Goal: Task Accomplishment & Management: Manage account settings

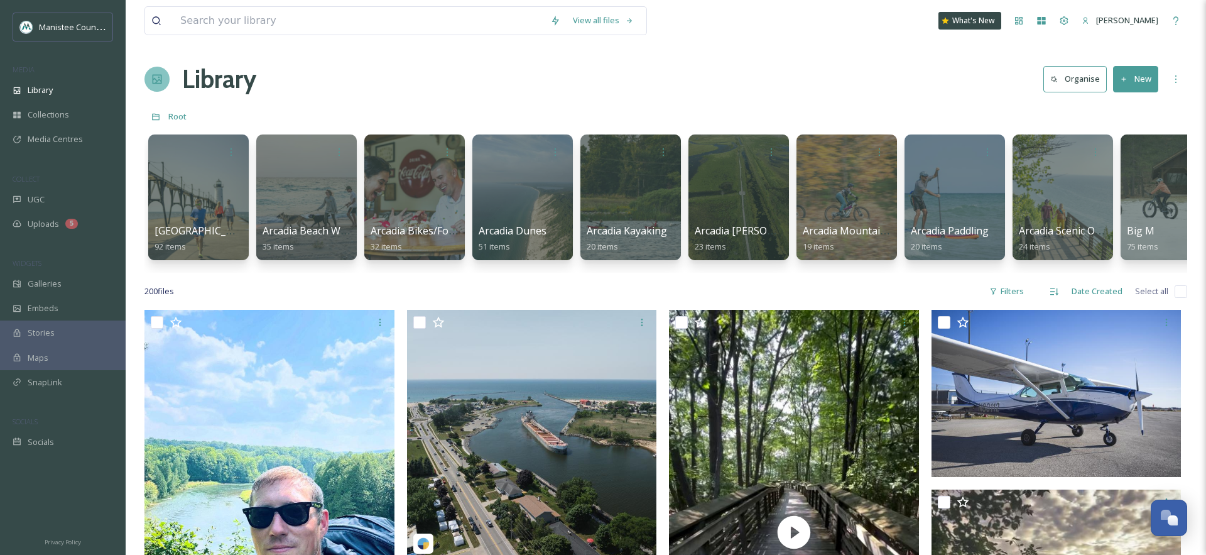
click at [492, 85] on div "Library Organise New" at bounding box center [665, 79] width 1043 height 38
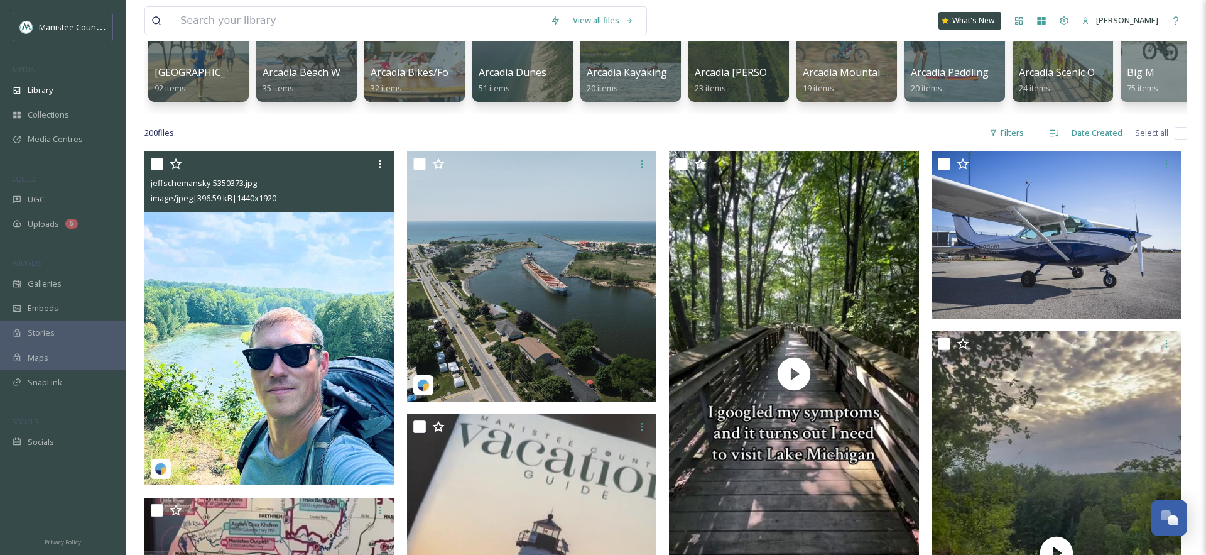
scroll to position [150, 0]
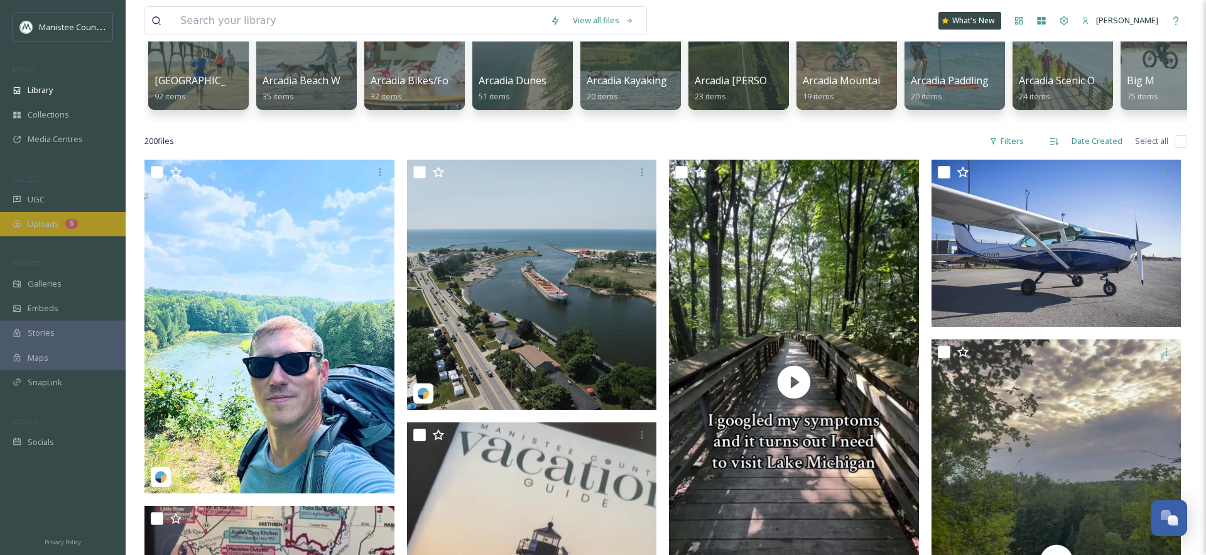
click at [57, 219] on span "Uploads" at bounding box center [43, 224] width 31 height 12
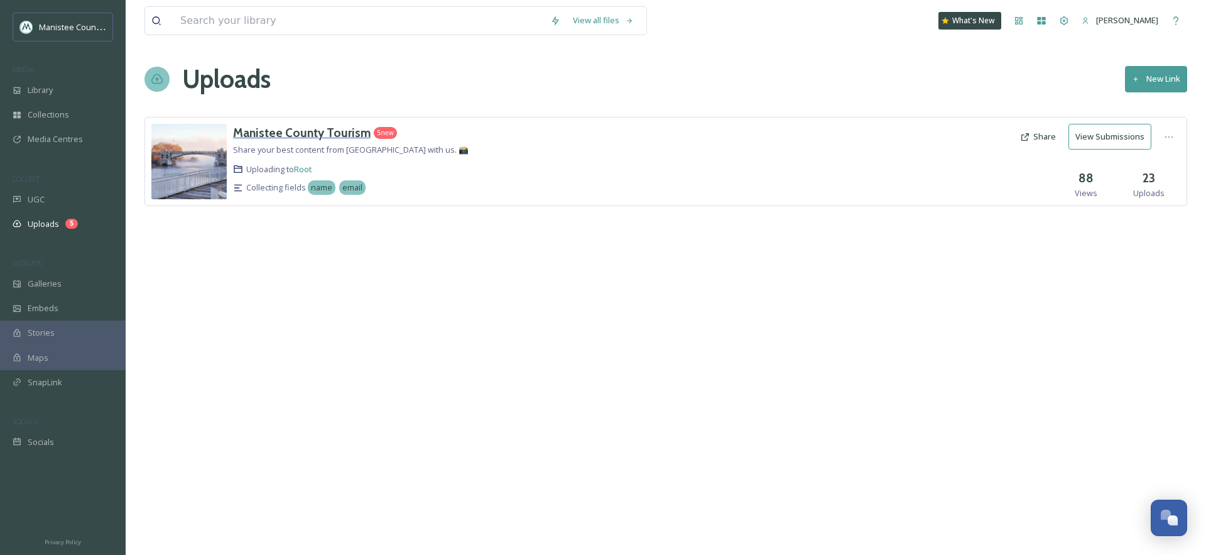
click at [271, 139] on h3 "Manistee County Tourism" at bounding box center [302, 132] width 138 height 15
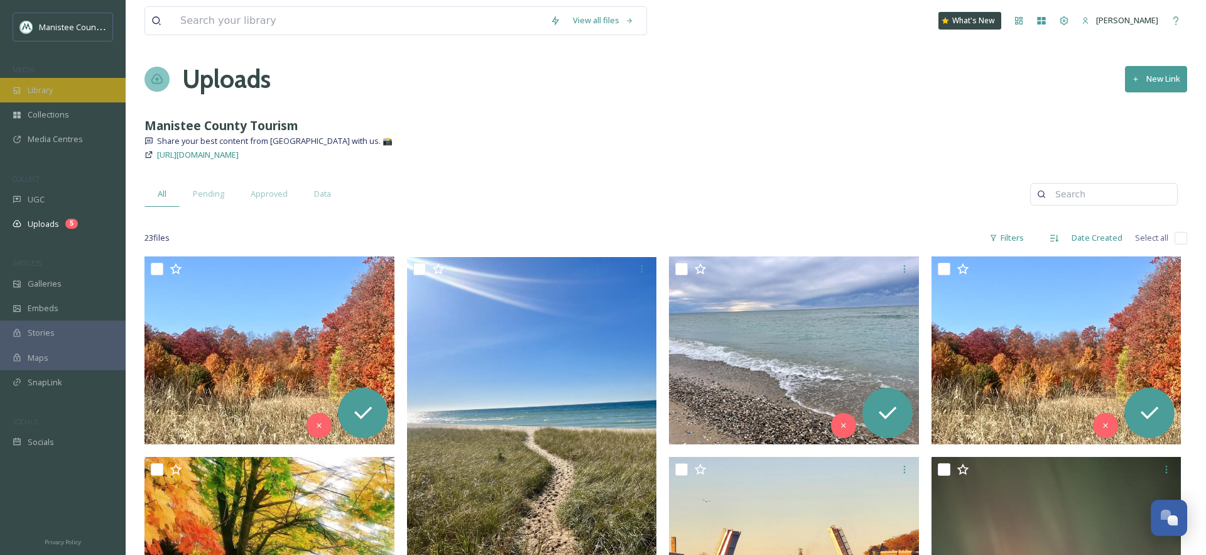
click at [46, 82] on div "Library" at bounding box center [63, 90] width 126 height 24
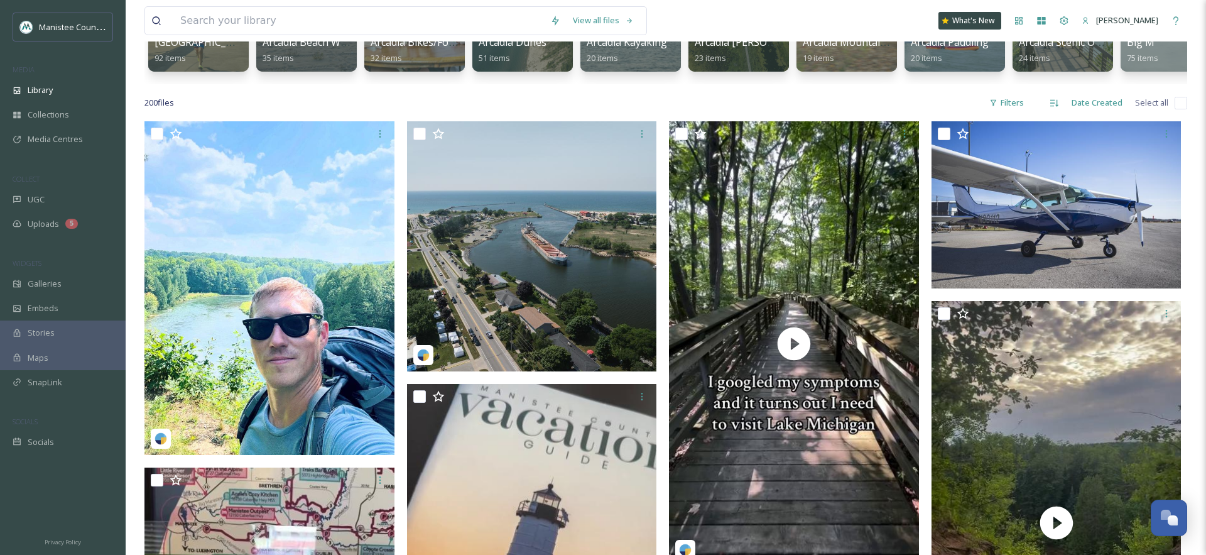
scroll to position [191, 0]
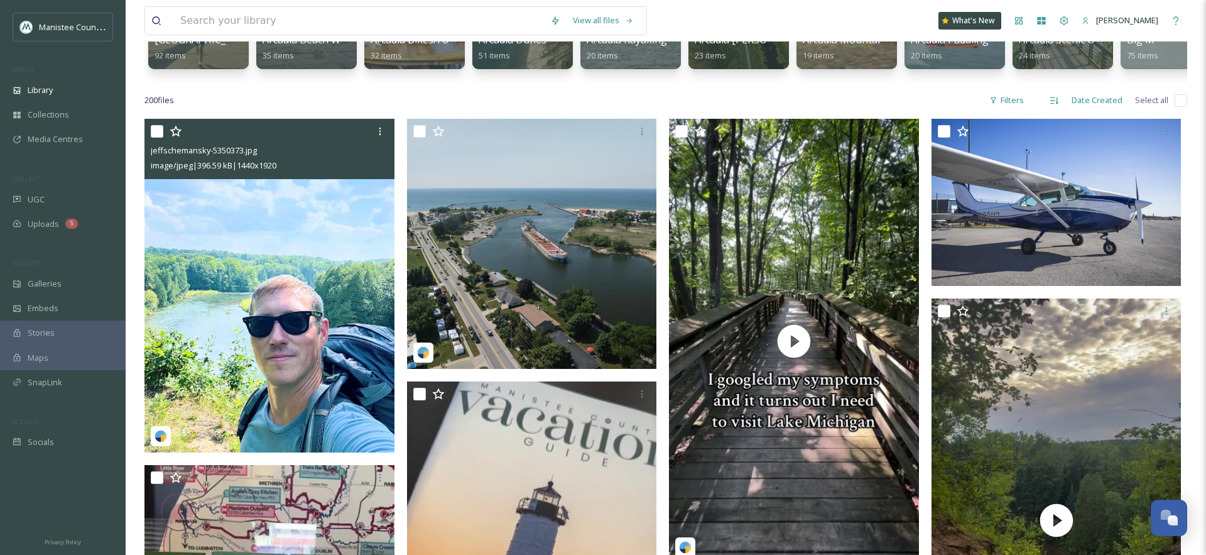
click at [268, 200] on img at bounding box center [269, 285] width 250 height 333
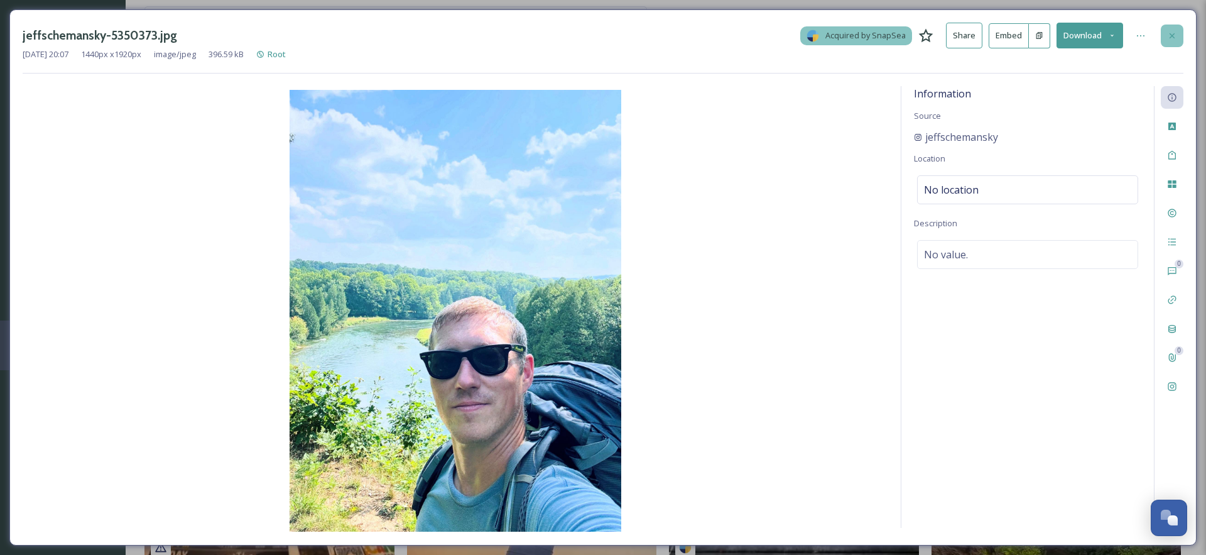
click at [1179, 33] on div at bounding box center [1172, 35] width 23 height 23
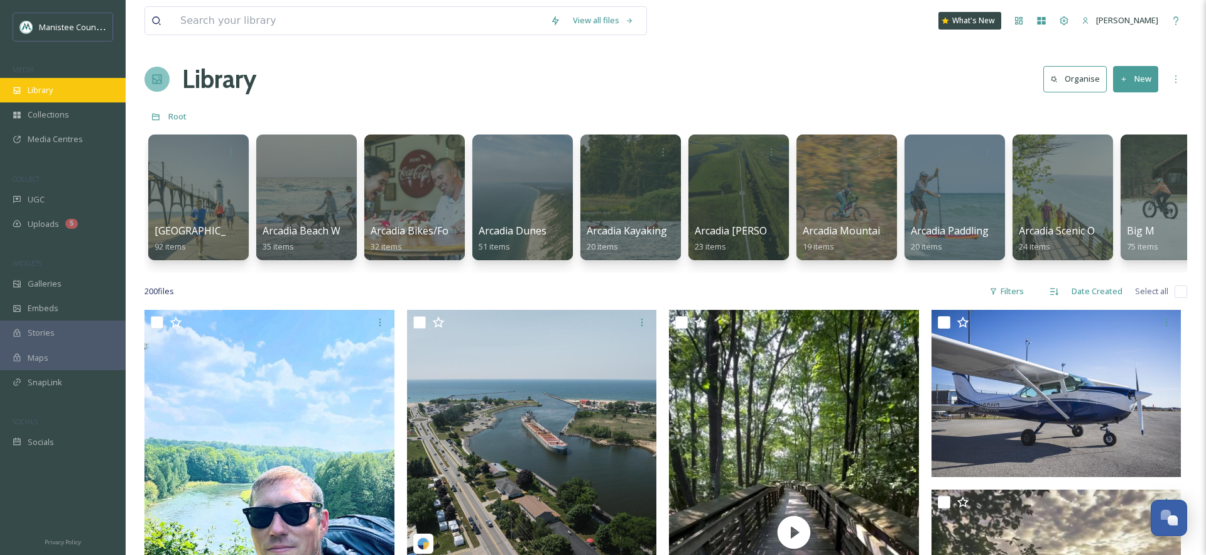
click at [42, 94] on span "Library" at bounding box center [40, 90] width 25 height 12
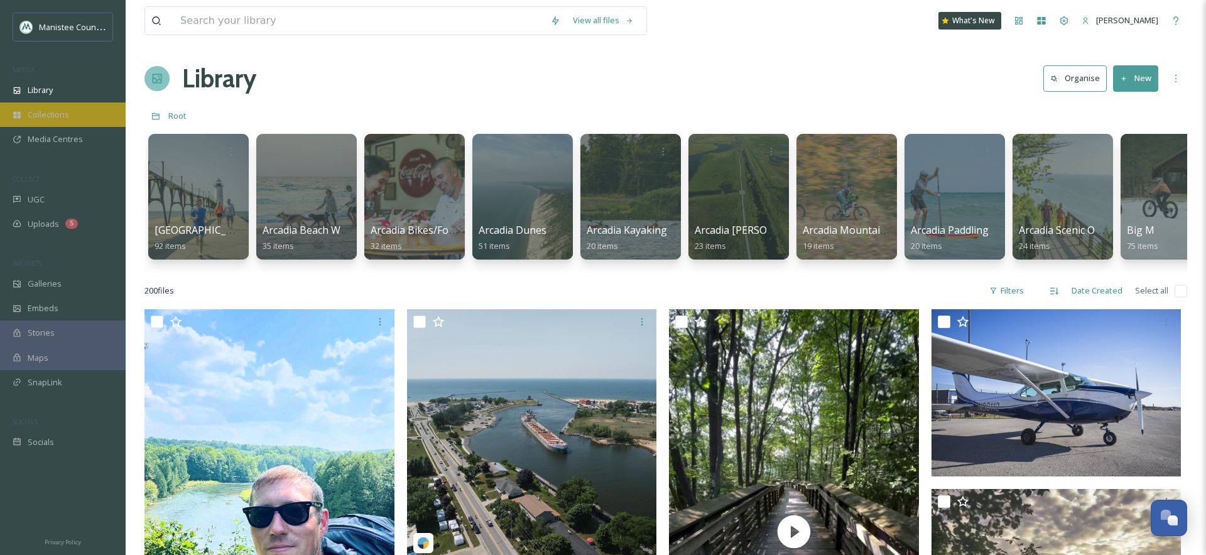
click at [60, 116] on span "Collections" at bounding box center [48, 115] width 41 height 12
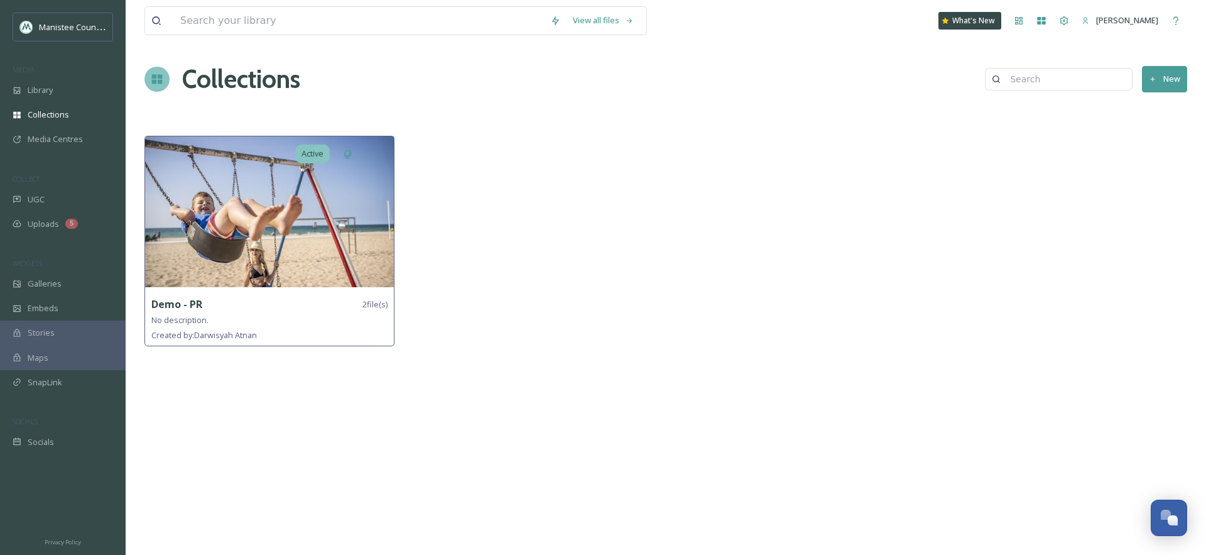
click at [220, 205] on img at bounding box center [269, 211] width 249 height 151
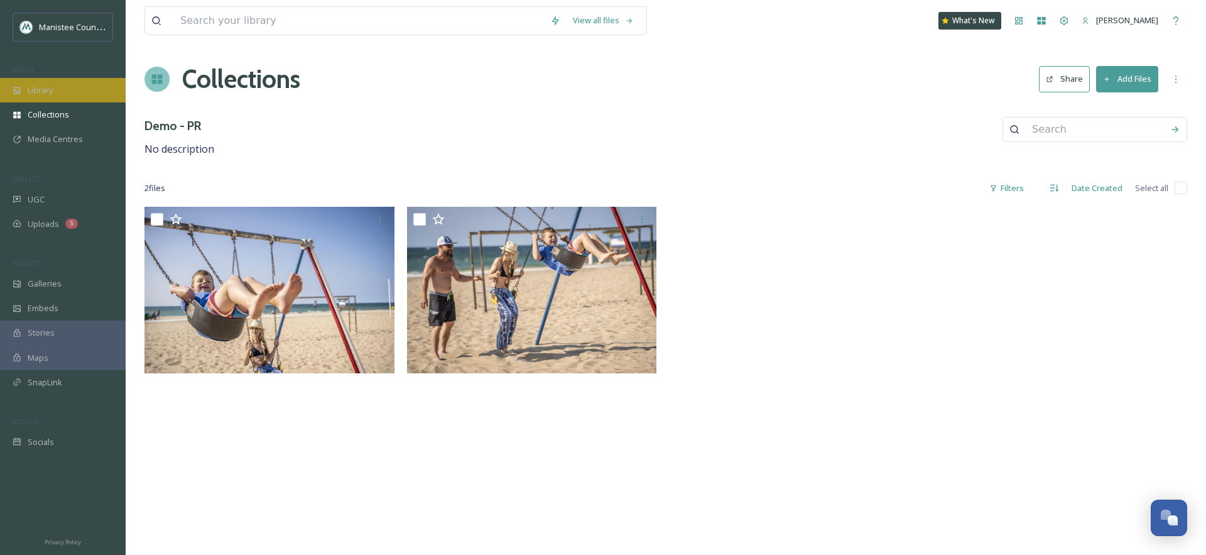
click at [43, 90] on span "Library" at bounding box center [40, 90] width 25 height 12
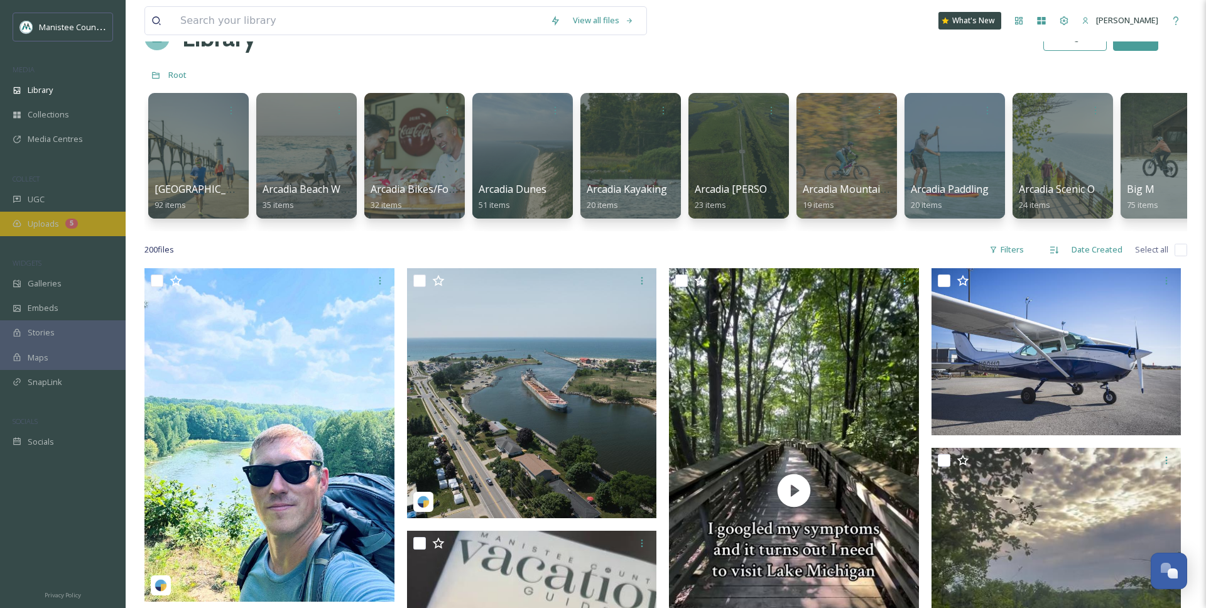
scroll to position [57, 0]
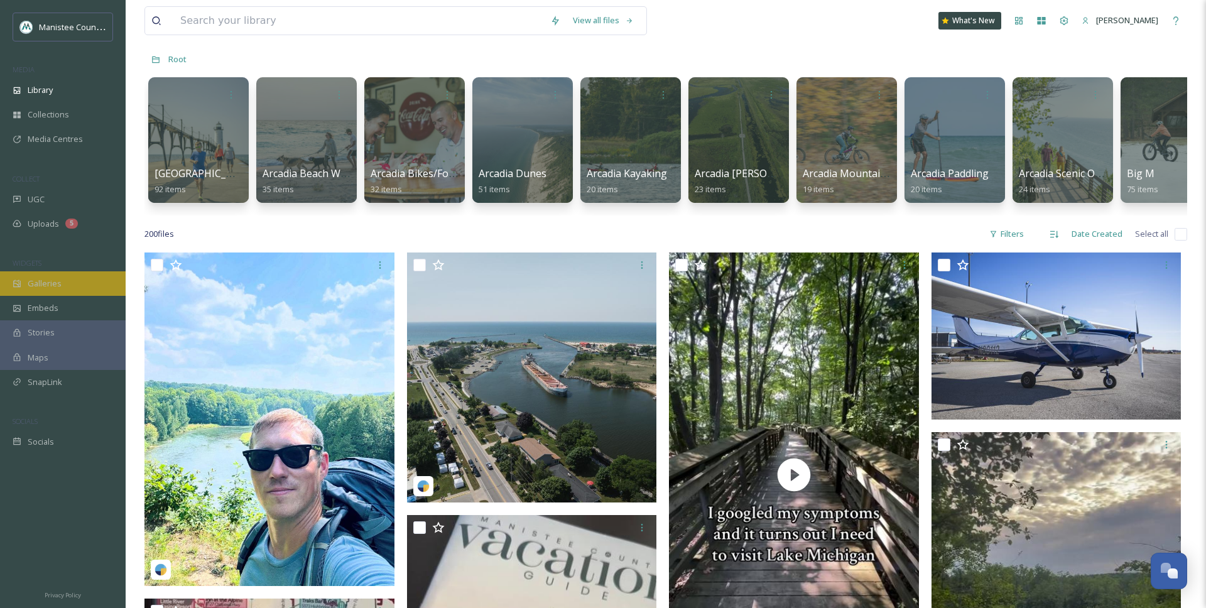
click at [62, 278] on div "Galleries" at bounding box center [63, 283] width 126 height 24
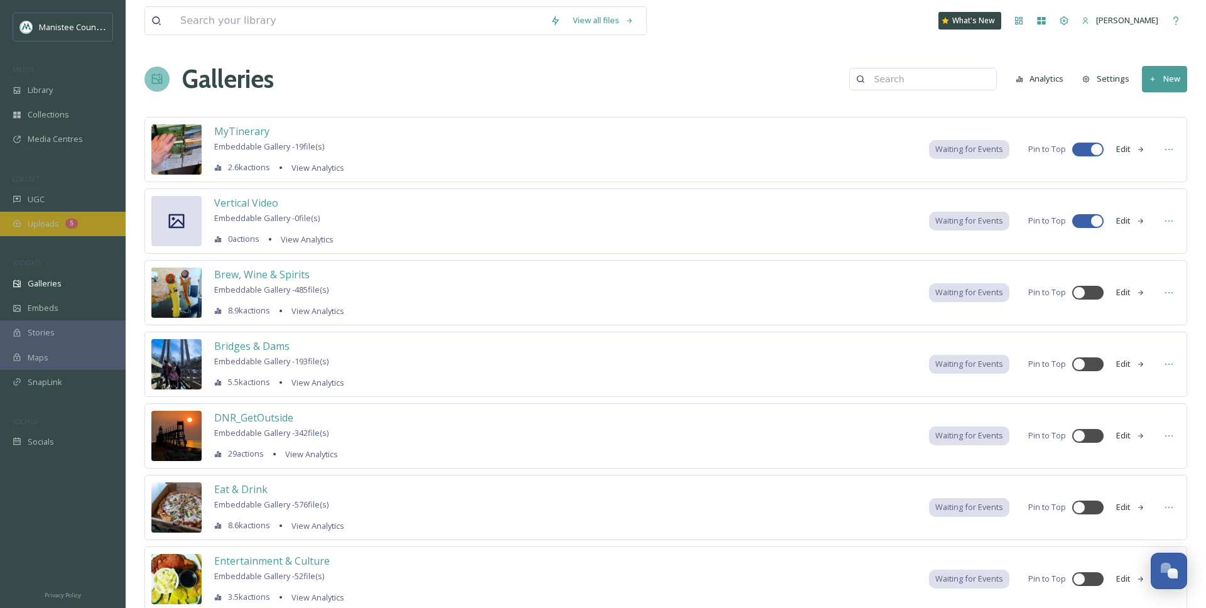
click at [60, 215] on div "Uploads 5" at bounding box center [63, 224] width 126 height 24
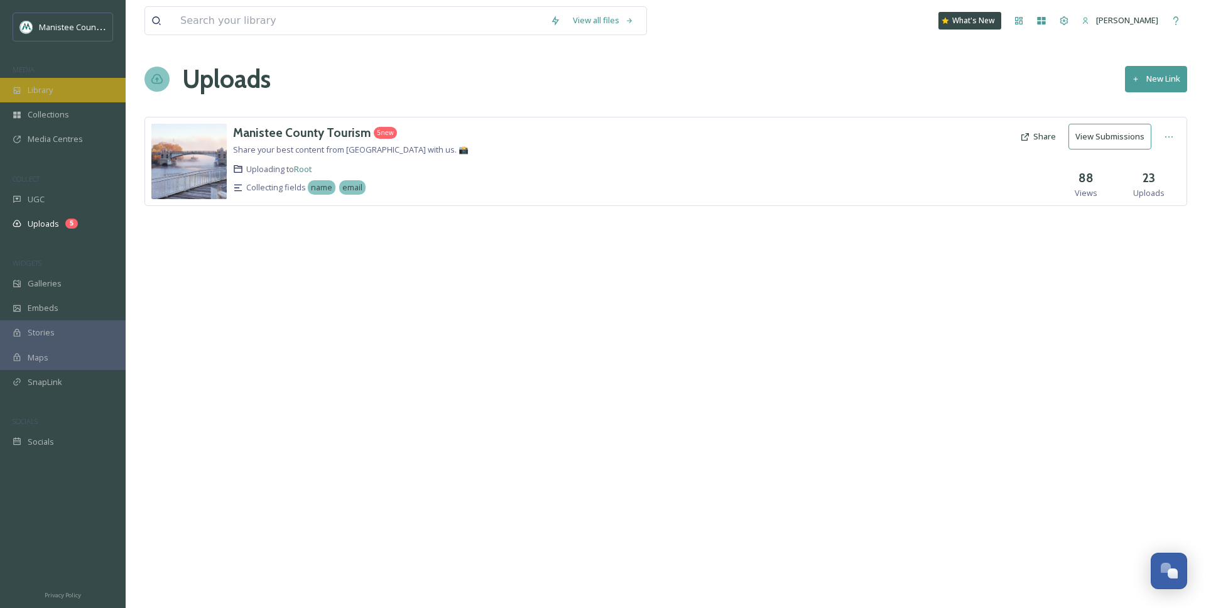
click at [48, 91] on span "Library" at bounding box center [40, 90] width 25 height 12
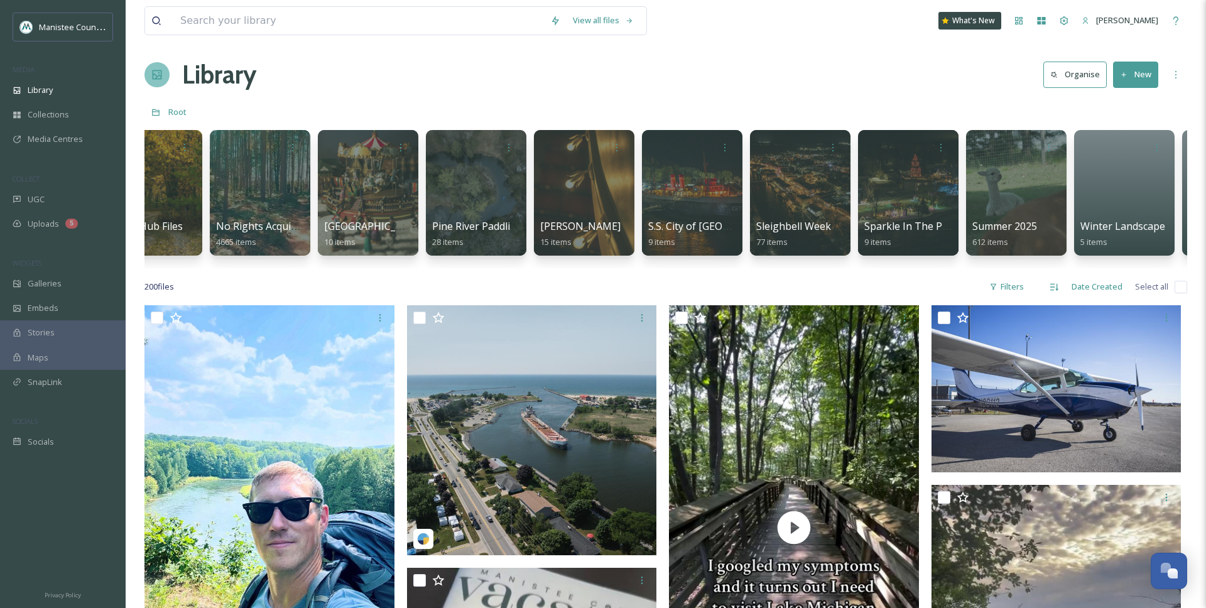
scroll to position [0, 3279]
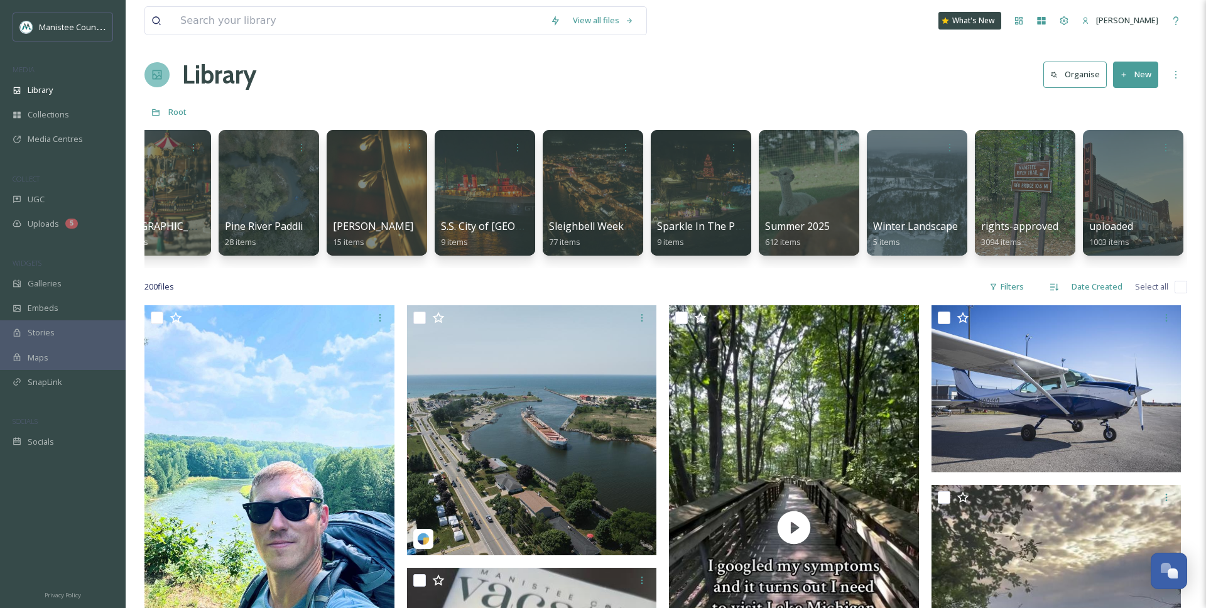
click at [847, 286] on div "200 file s Filters Date Created Select all" at bounding box center [665, 287] width 1043 height 24
click at [829, 219] on div "Summer 2025 612 items" at bounding box center [809, 234] width 90 height 31
click at [791, 190] on div at bounding box center [809, 193] width 102 height 128
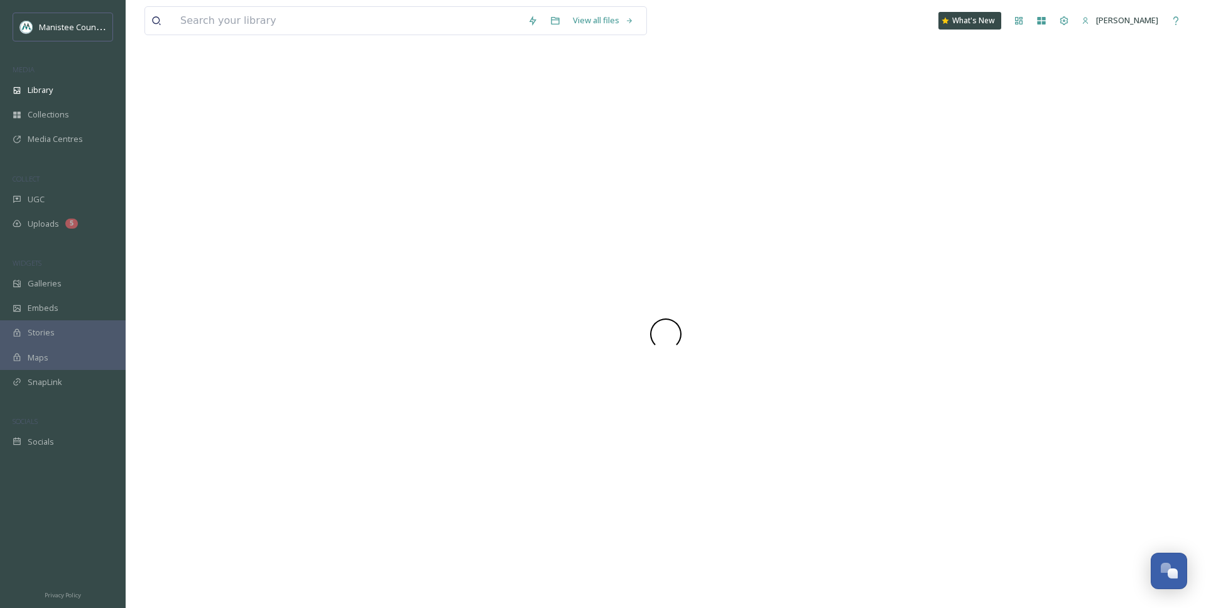
click at [791, 190] on div at bounding box center [665, 334] width 1043 height 548
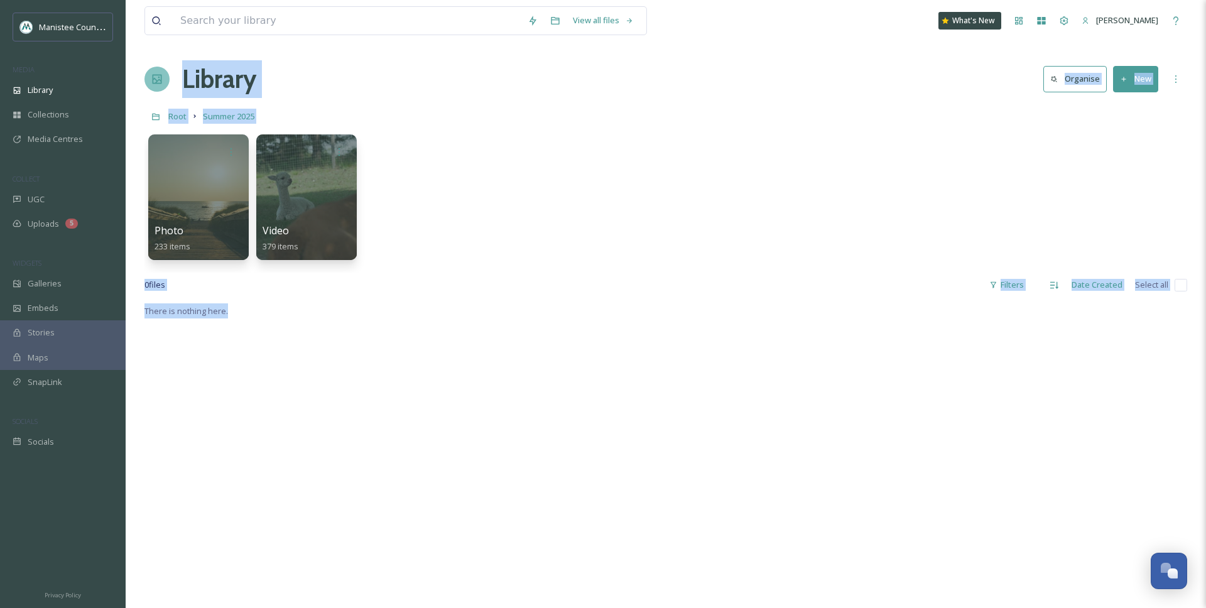
click at [549, 102] on div "View all files What's New [PERSON_NAME] Library Organise New Root Summer 2025 Y…" at bounding box center [666, 455] width 1080 height 911
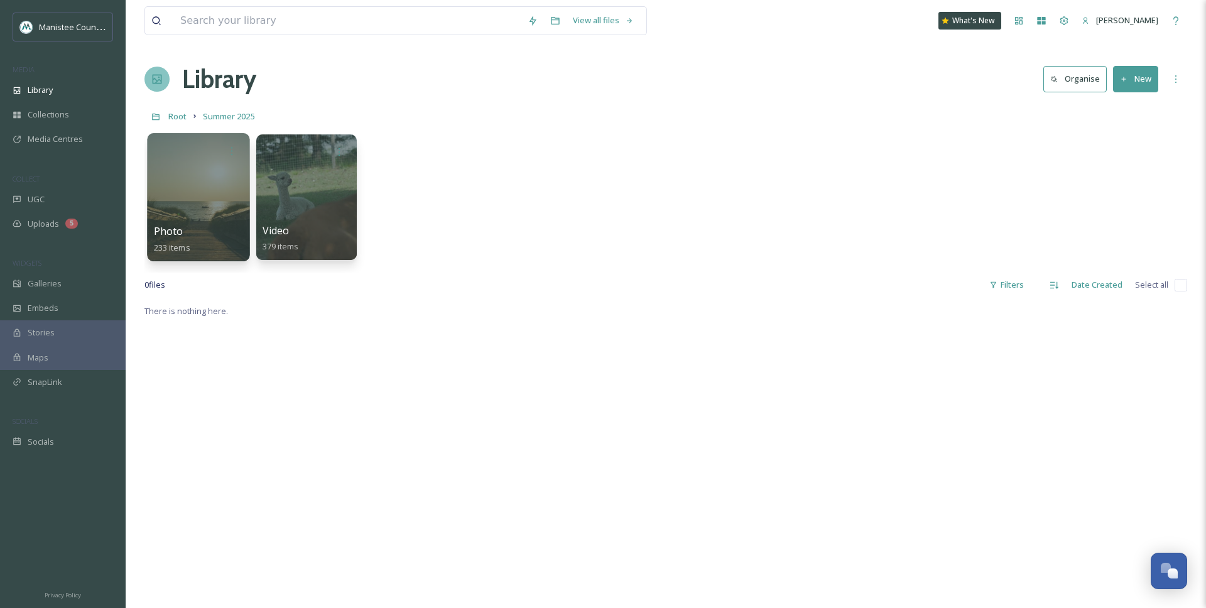
click at [190, 219] on div at bounding box center [198, 197] width 102 height 128
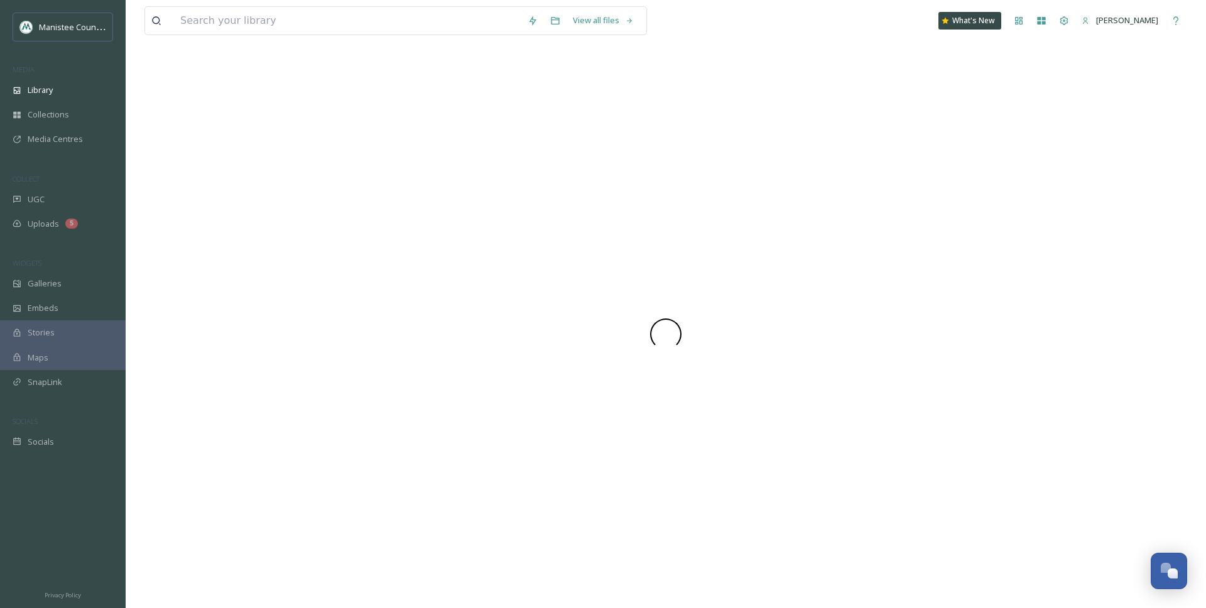
click at [190, 219] on div at bounding box center [665, 334] width 1043 height 548
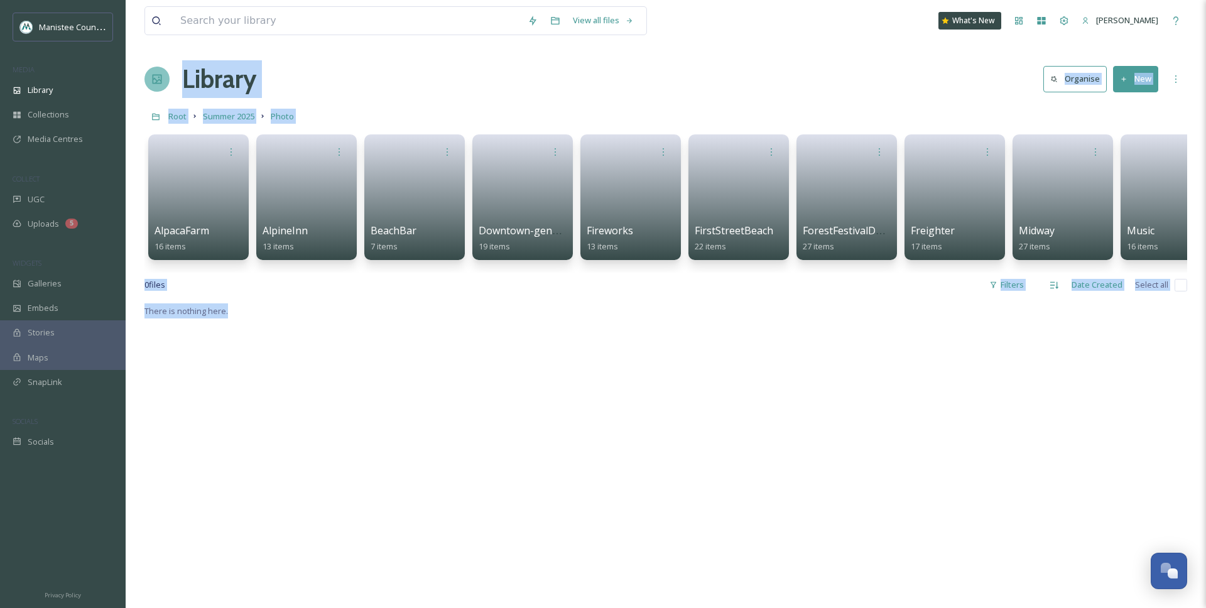
click at [577, 81] on div "Library Organise New" at bounding box center [665, 79] width 1043 height 38
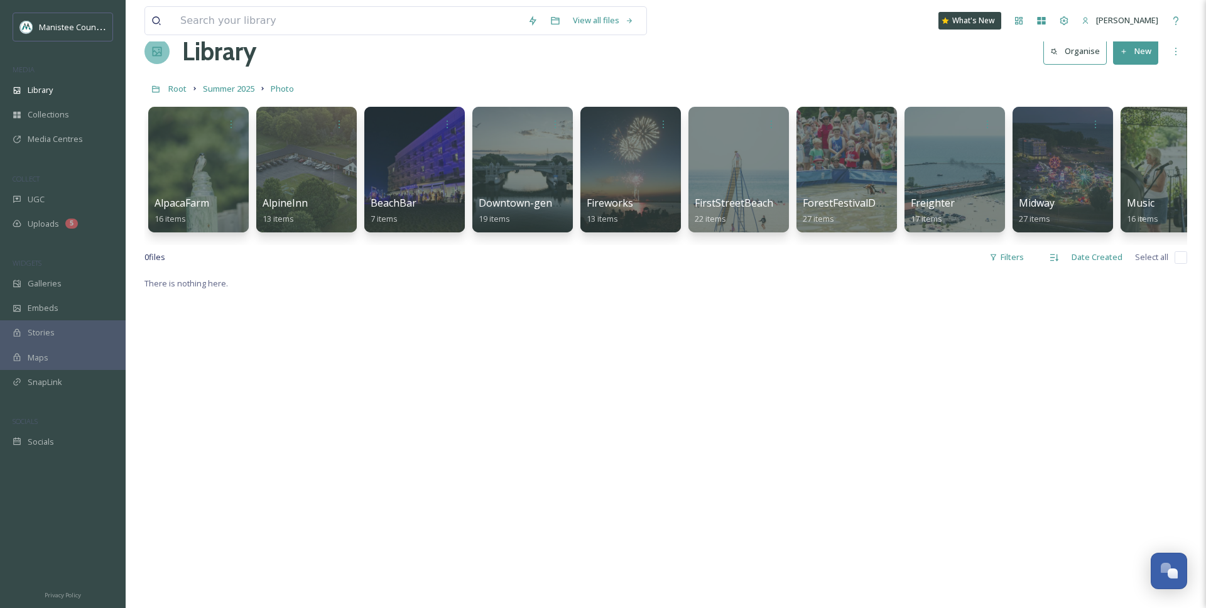
scroll to position [6, 0]
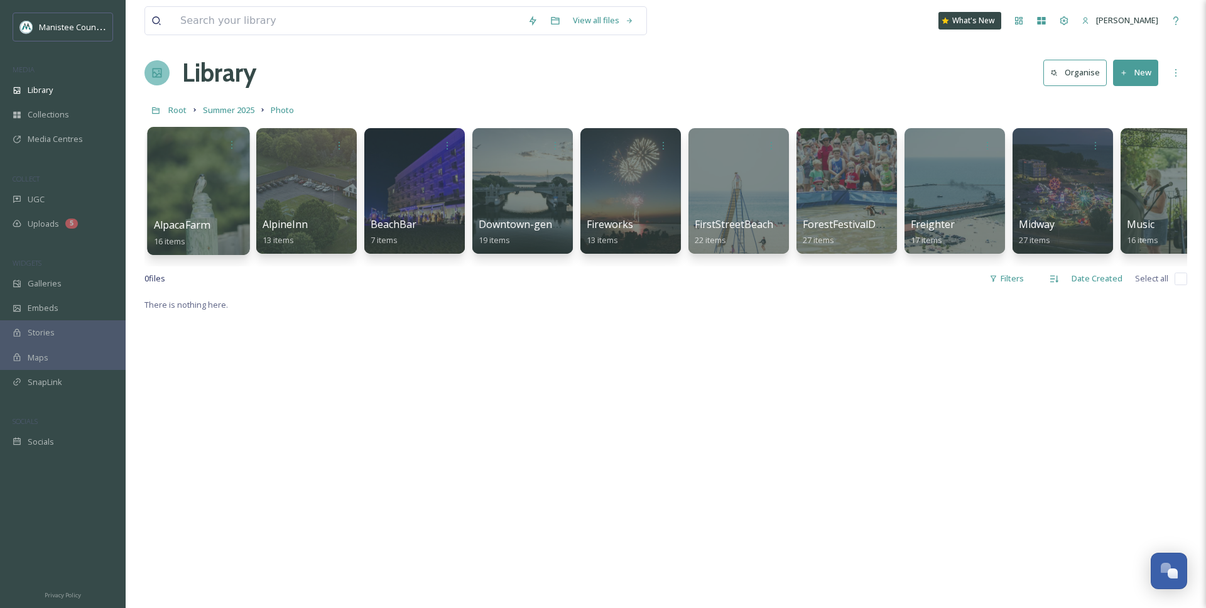
click at [201, 169] on div at bounding box center [198, 191] width 102 height 128
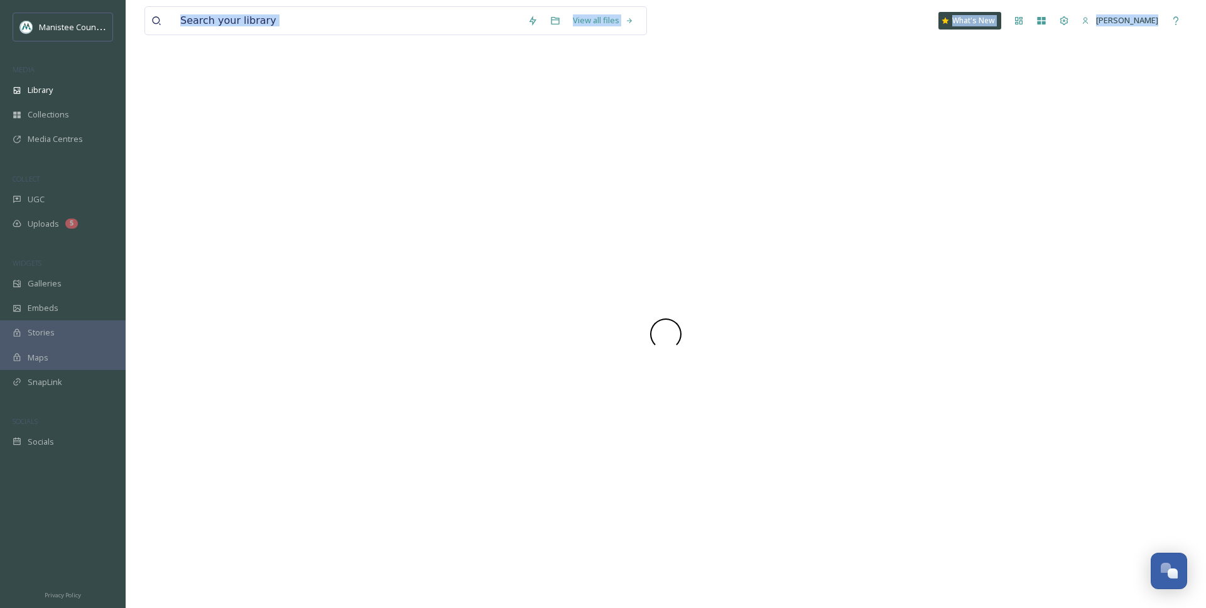
click at [201, 169] on div at bounding box center [665, 334] width 1043 height 548
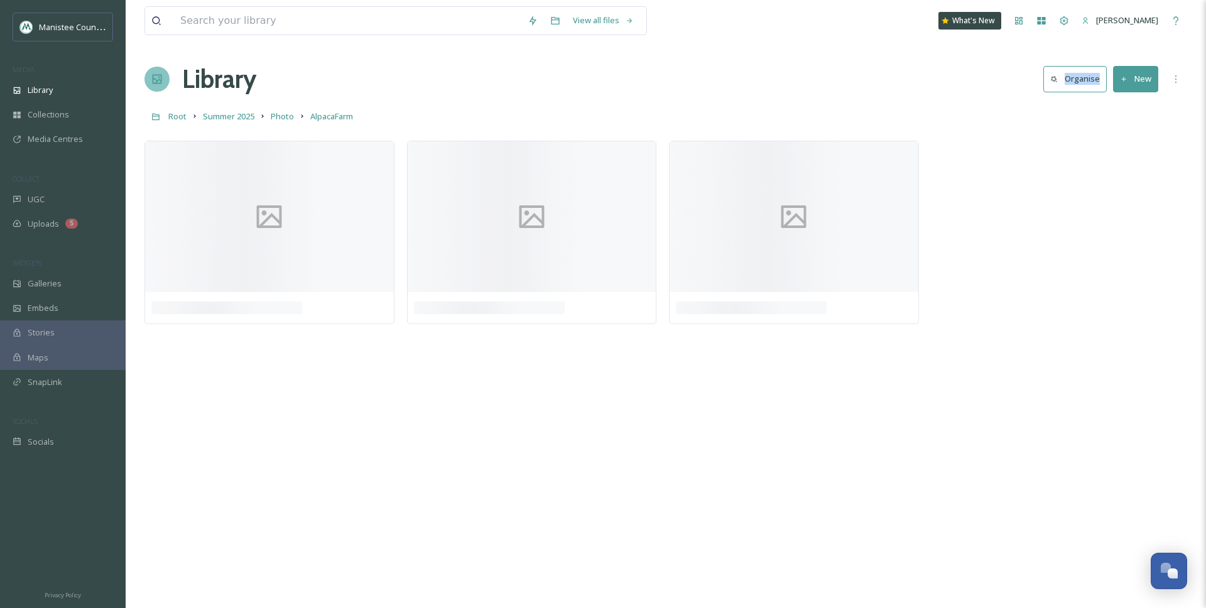
click at [893, 76] on div "Library Organise New" at bounding box center [665, 79] width 1043 height 38
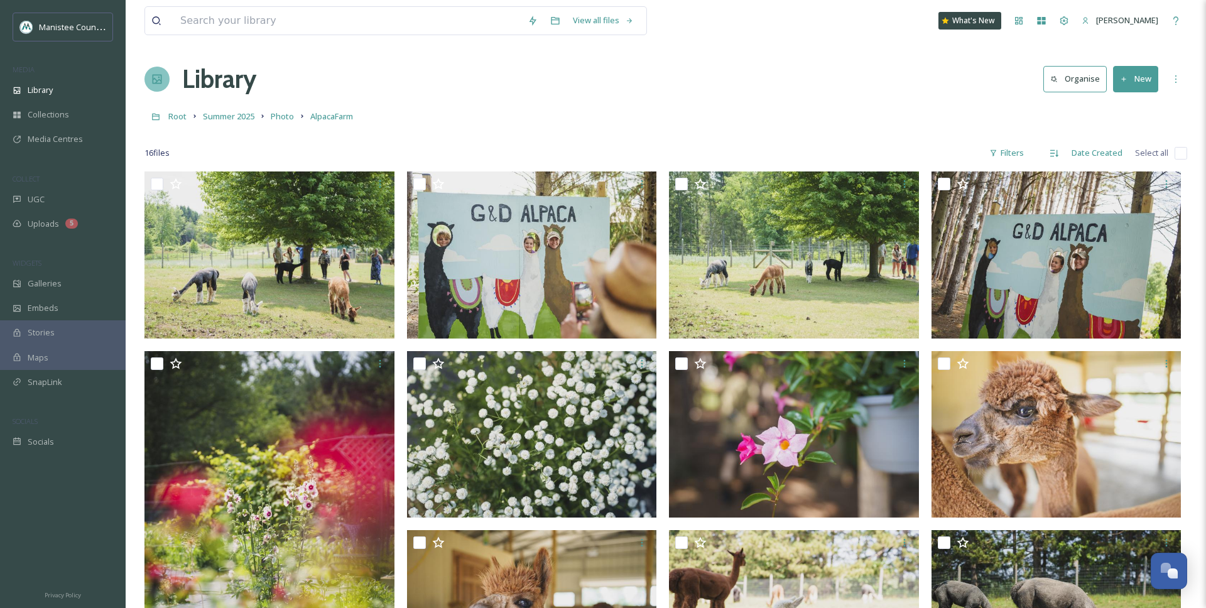
click at [984, 126] on div "Root Summer 2025 Photo AlpacaFarm" at bounding box center [665, 116] width 1043 height 24
click at [1180, 153] on input "checkbox" at bounding box center [1181, 153] width 13 height 13
checkbox input "true"
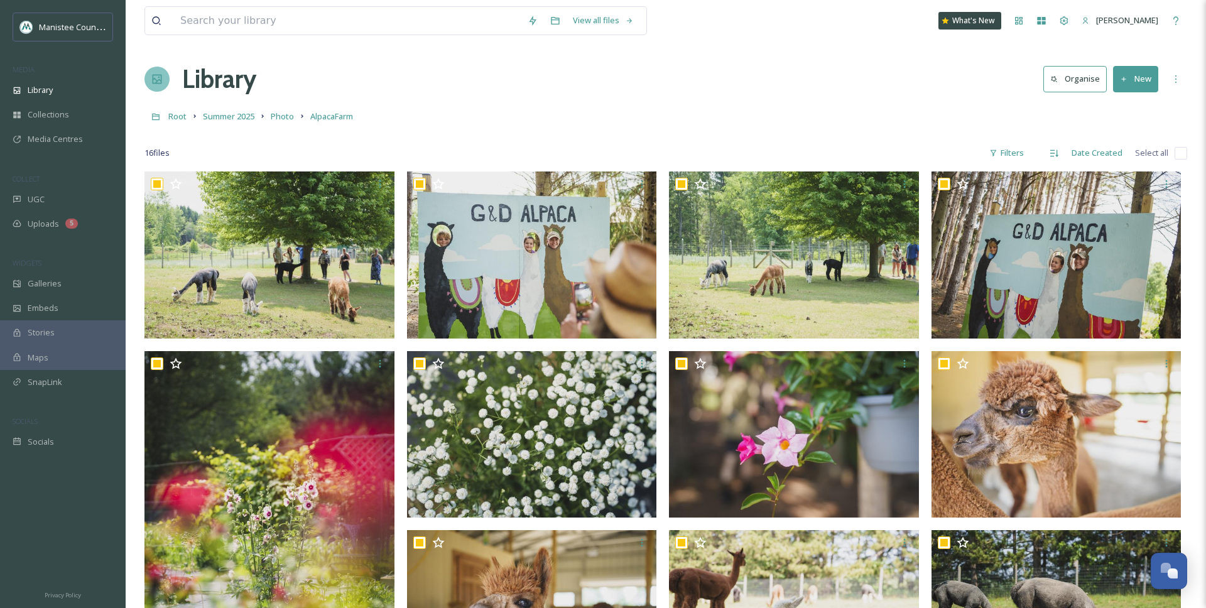
checkbox input "true"
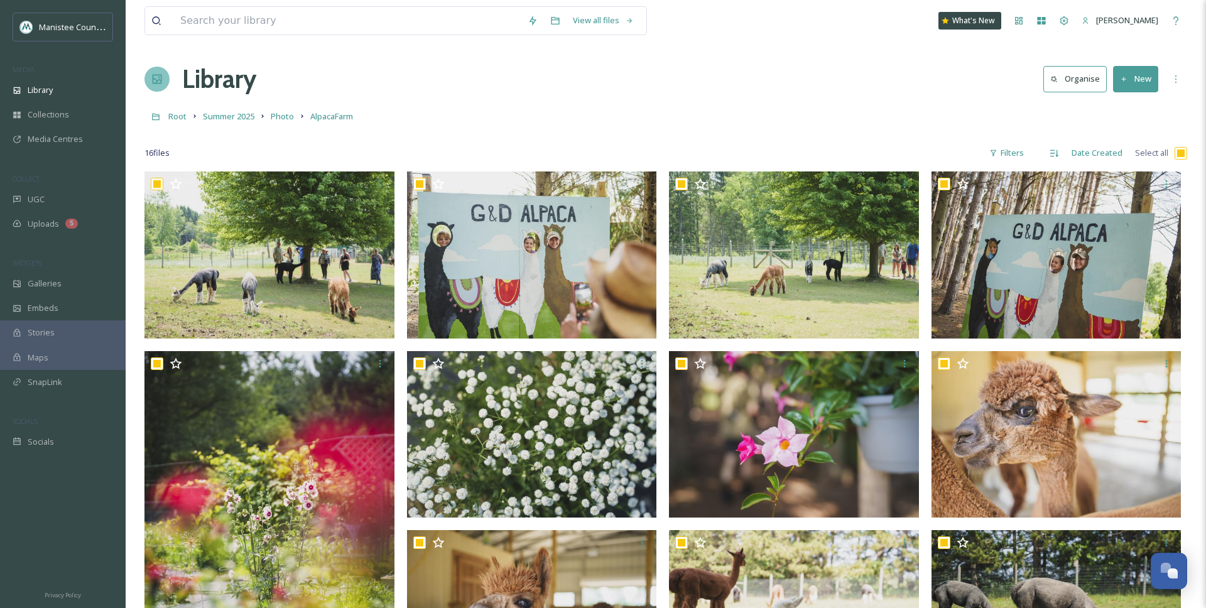
checkbox input "true"
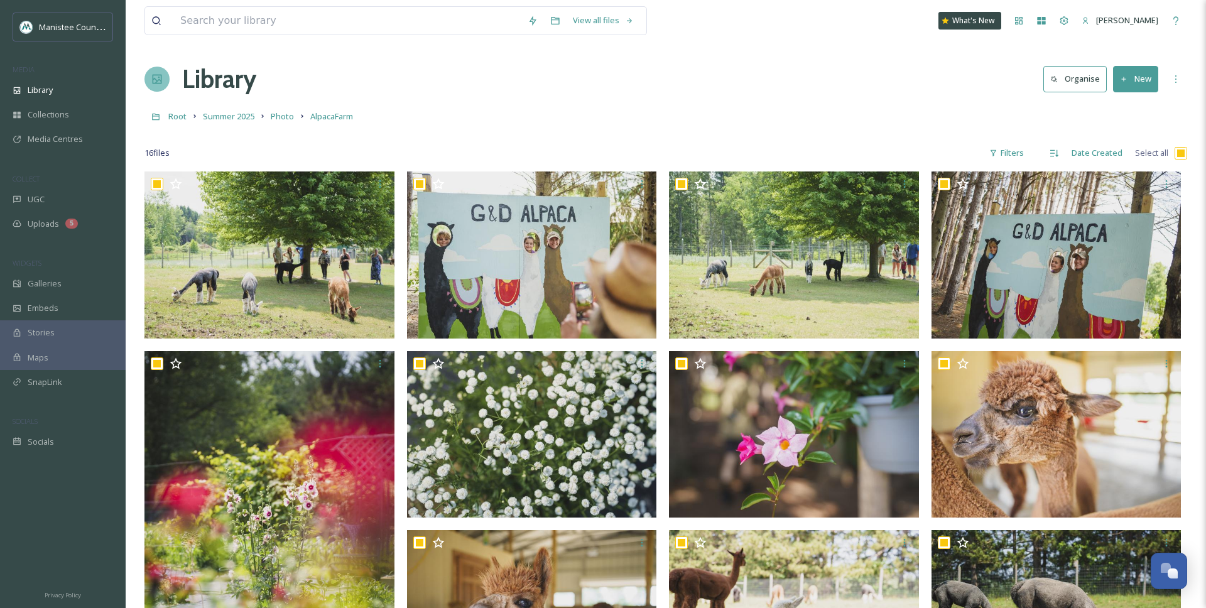
checkbox input "true"
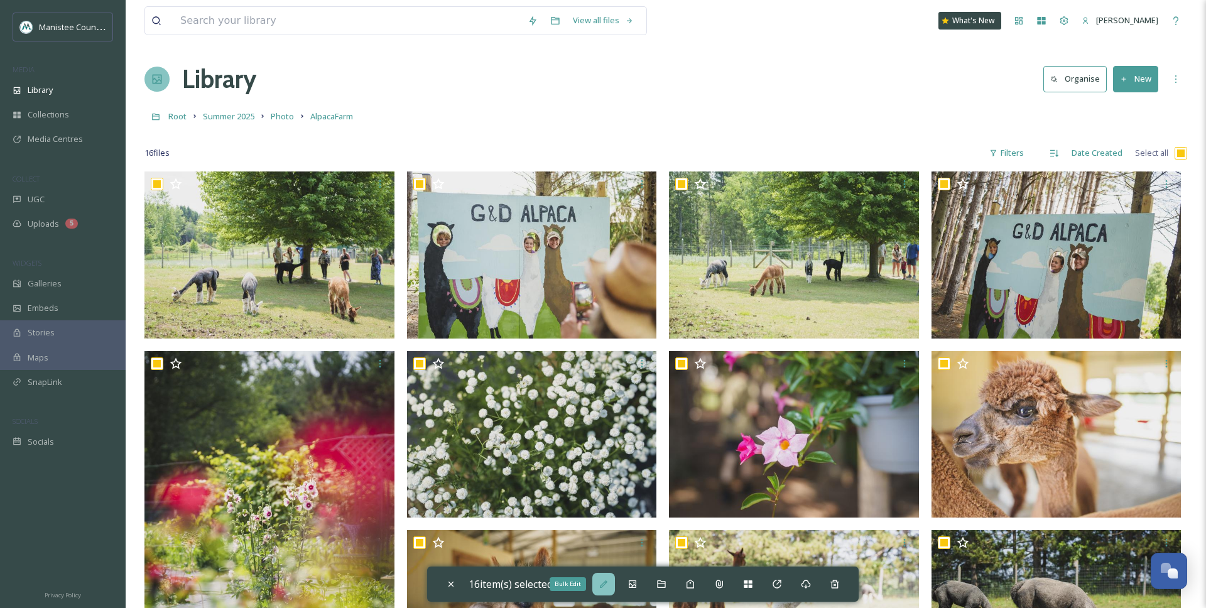
click at [607, 554] on icon at bounding box center [604, 584] width 10 height 10
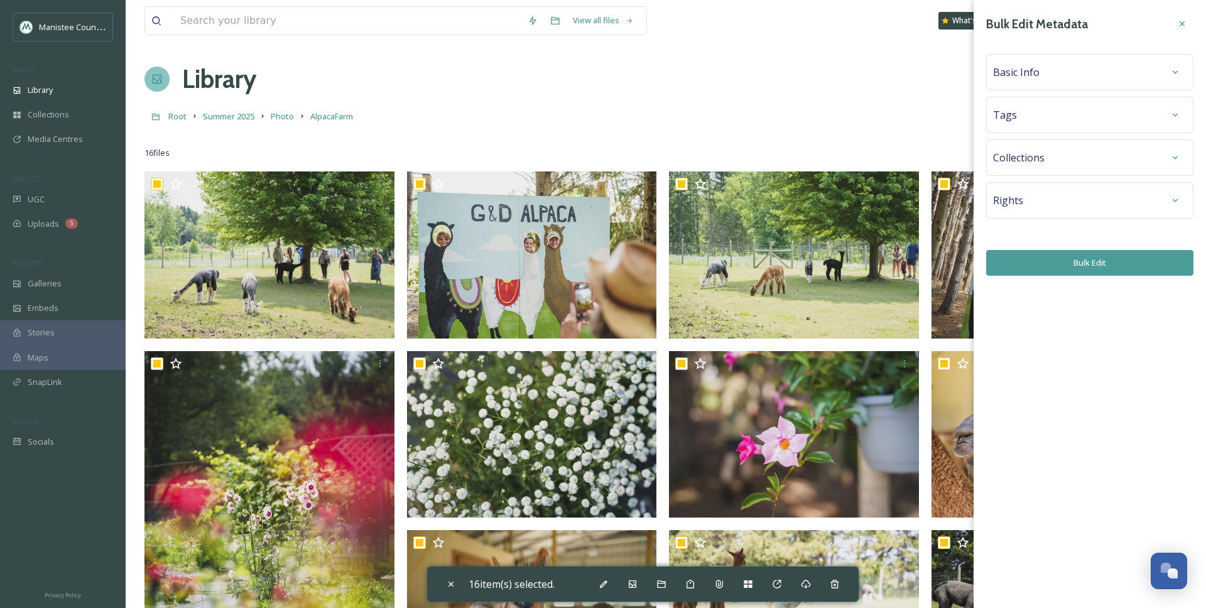
click at [1018, 210] on div "Rights" at bounding box center [1089, 200] width 193 height 23
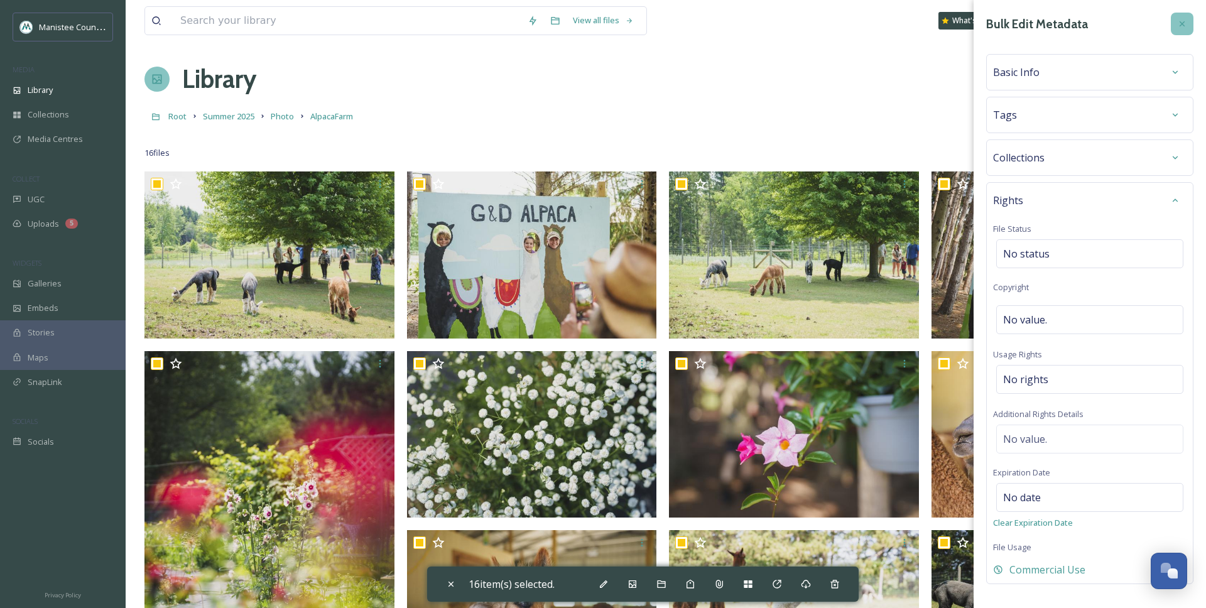
click at [1178, 26] on icon at bounding box center [1182, 24] width 10 height 10
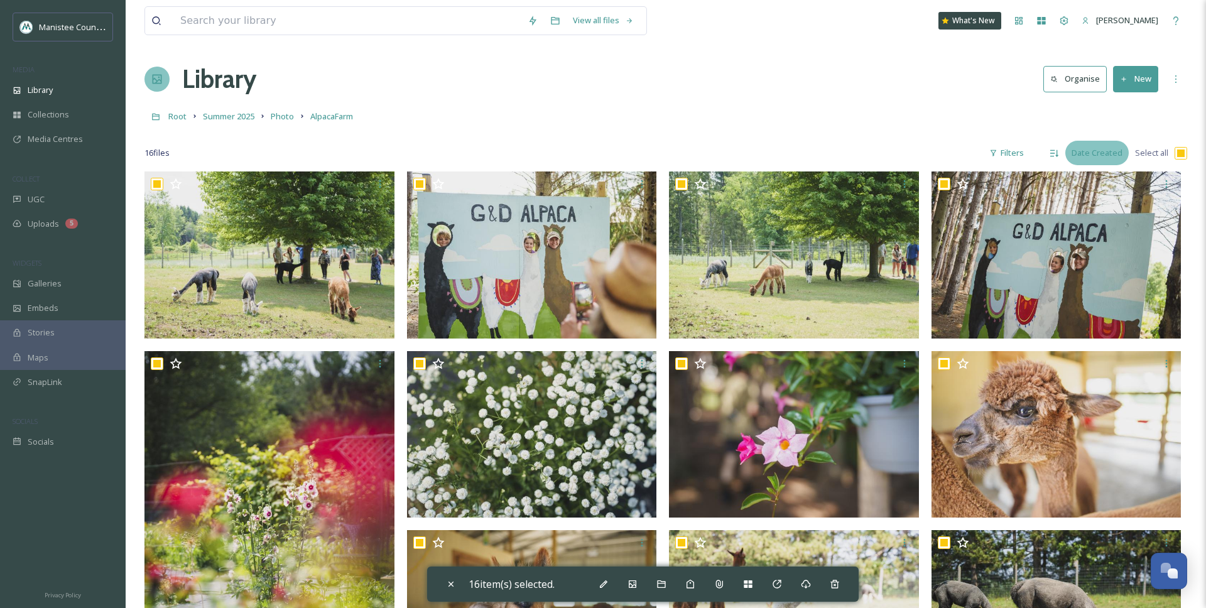
drag, startPoint x: 1182, startPoint y: 155, endPoint x: 1109, endPoint y: 150, distance: 73.1
click at [1179, 155] on input "checkbox" at bounding box center [1181, 153] width 13 height 13
checkbox input "false"
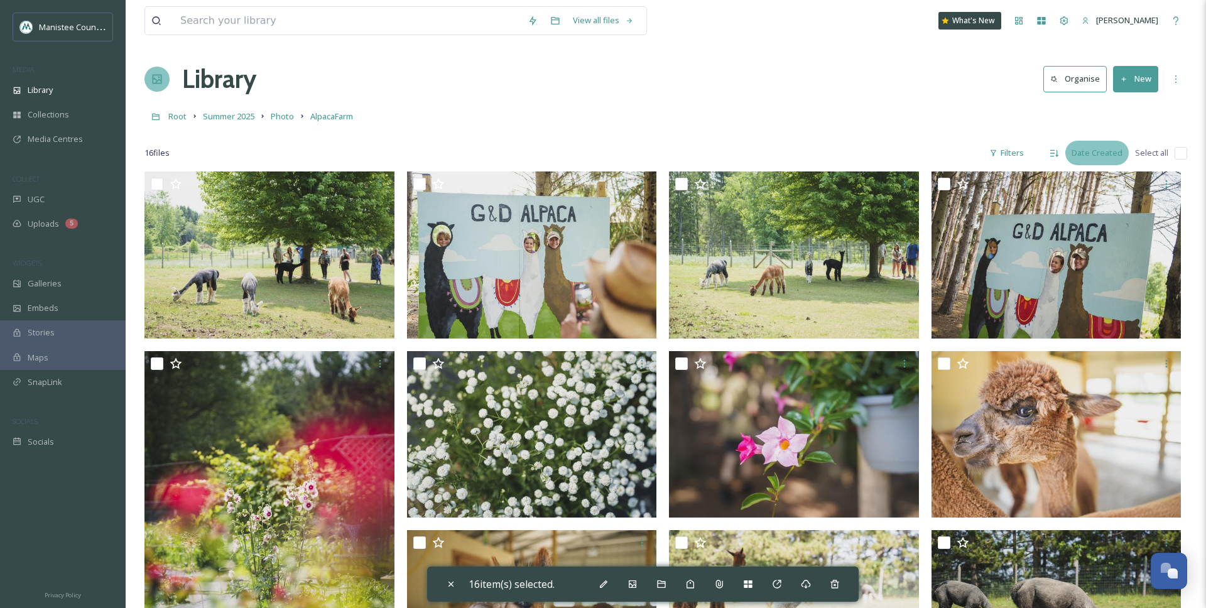
checkbox input "false"
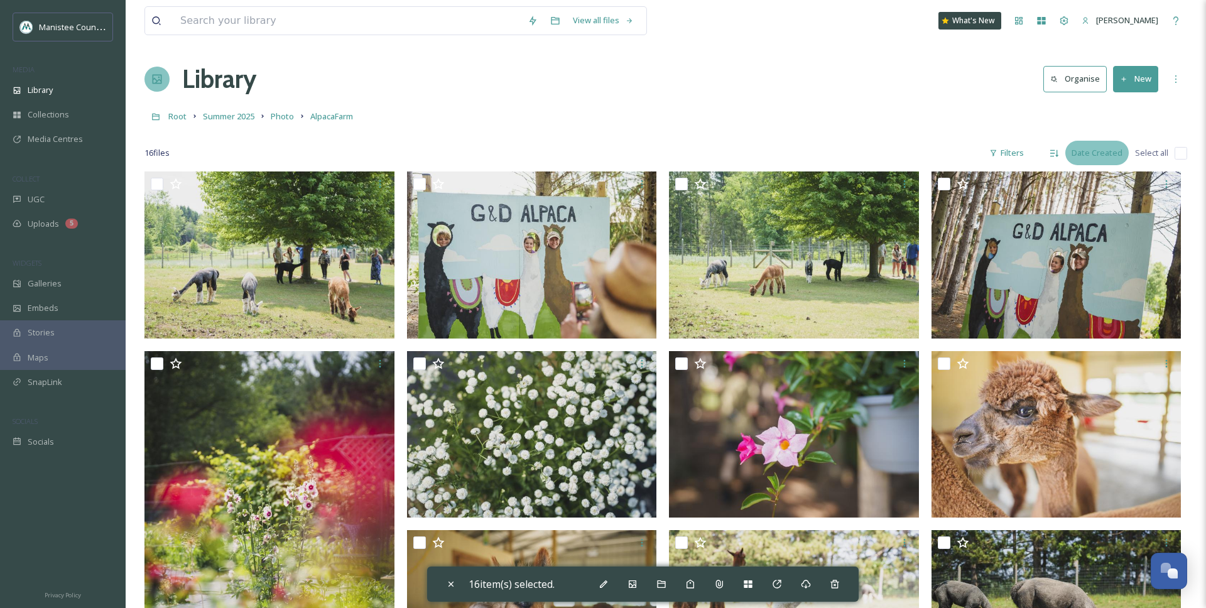
checkbox input "false"
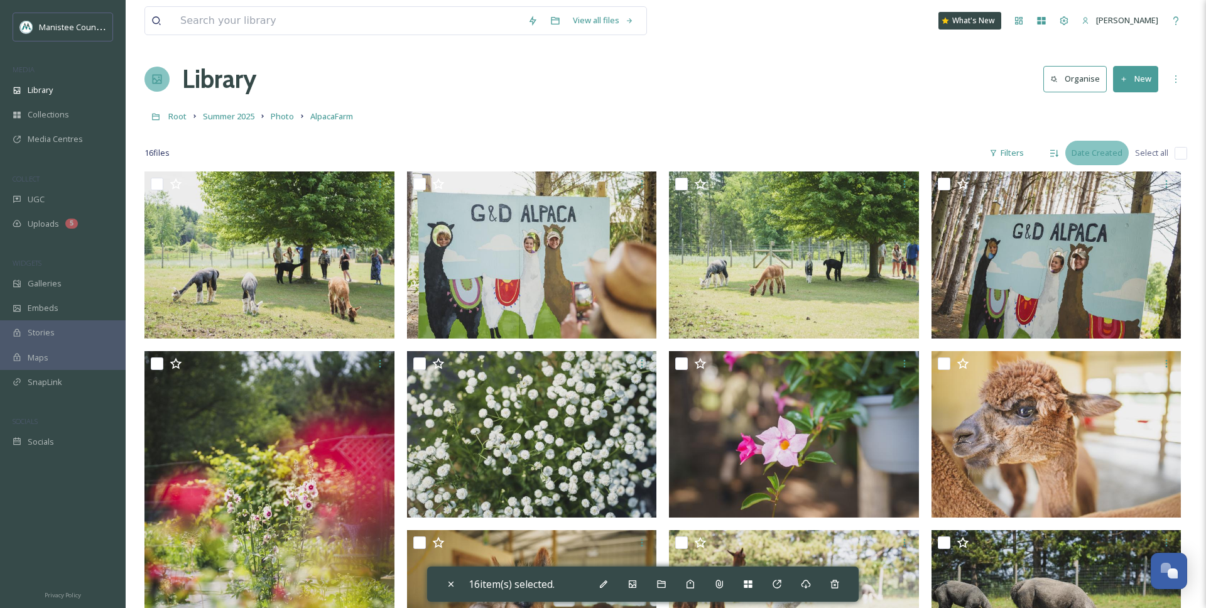
checkbox input "false"
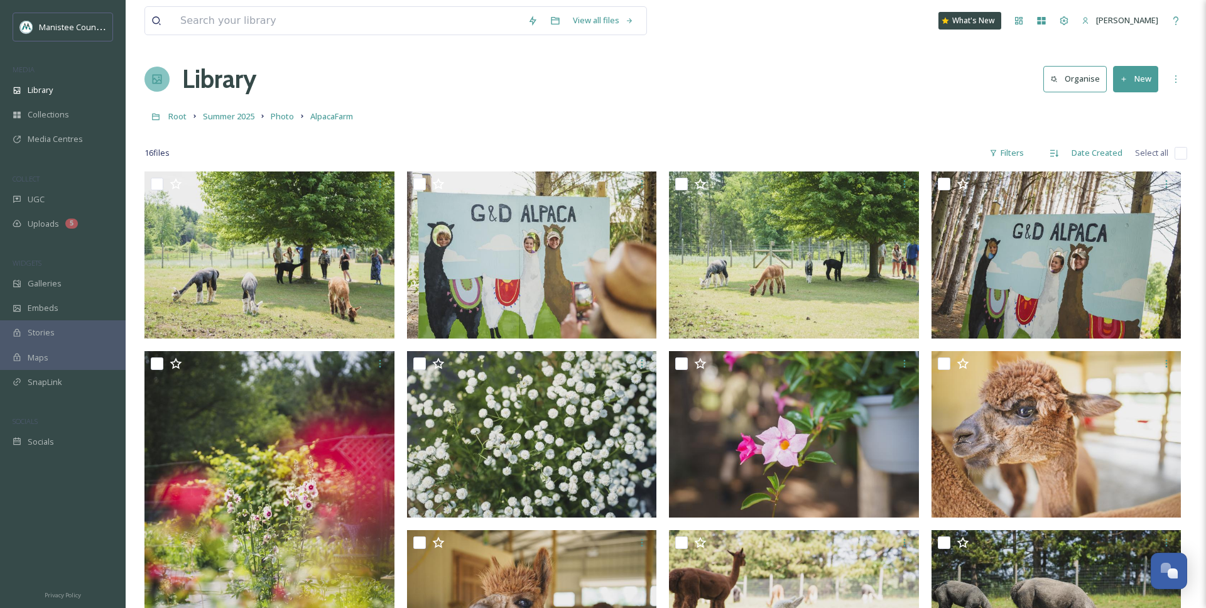
drag, startPoint x: 839, startPoint y: 95, endPoint x: 289, endPoint y: 57, distance: 551.6
click at [825, 99] on div "View all files What's New [PERSON_NAME] Library Organise New Root Summer 2025 P…" at bounding box center [666, 553] width 1080 height 1106
